Goal: Task Accomplishment & Management: Use online tool/utility

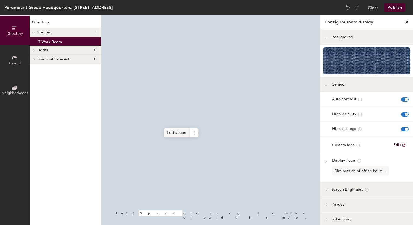
scroll to position [9, 0]
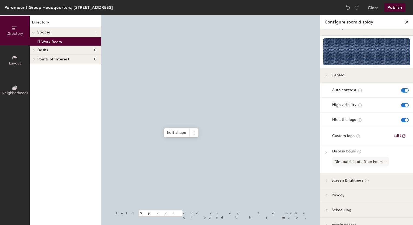
click at [357, 136] on icon at bounding box center [357, 136] width 3 height 3
click at [329, 84] on div "Auto contrast" at bounding box center [366, 90] width 93 height 15
click at [325, 75] on icon at bounding box center [325, 76] width 3 height 2
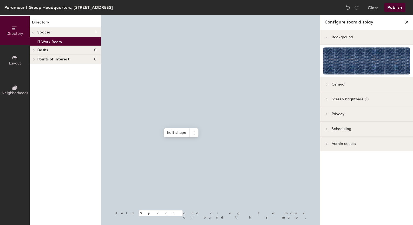
click at [35, 35] on div at bounding box center [33, 32] width 7 height 9
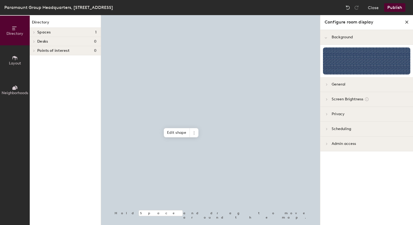
click at [38, 39] on span "Desks" at bounding box center [42, 41] width 11 height 4
click at [23, 54] on button "Layout" at bounding box center [15, 60] width 30 height 30
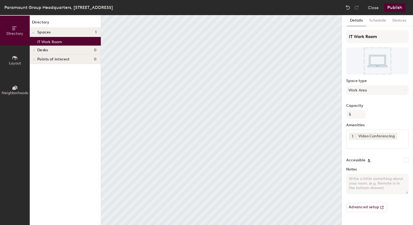
click at [15, 55] on icon at bounding box center [15, 58] width 6 height 6
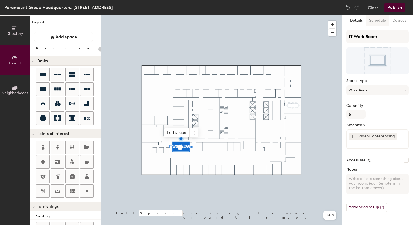
click at [377, 19] on button "Schedule" at bounding box center [377, 20] width 23 height 11
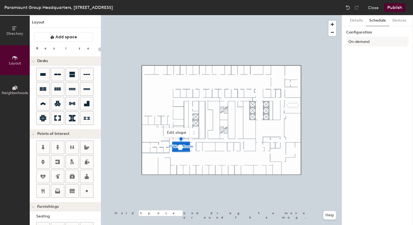
click at [397, 8] on button "Publish" at bounding box center [394, 7] width 21 height 9
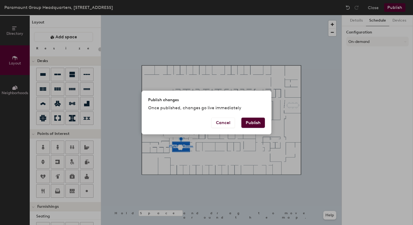
click at [249, 128] on button "Publish" at bounding box center [253, 123] width 24 height 10
type input "20"
